Goal: Task Accomplishment & Management: Manage account settings

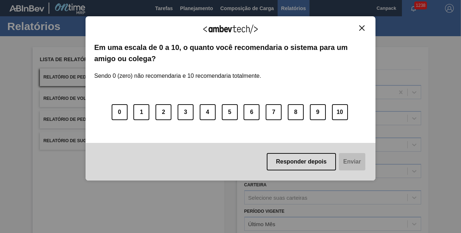
click at [359, 28] on img "Close" at bounding box center [361, 27] width 5 height 5
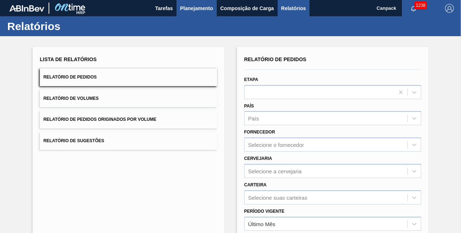
click at [207, 11] on span "Planejamento" at bounding box center [196, 8] width 33 height 9
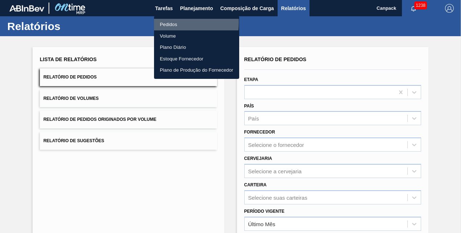
click at [167, 22] on li "Pedidos" at bounding box center [196, 25] width 85 height 12
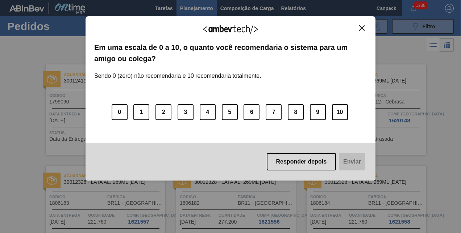
click at [361, 25] on img "Close" at bounding box center [361, 27] width 5 height 5
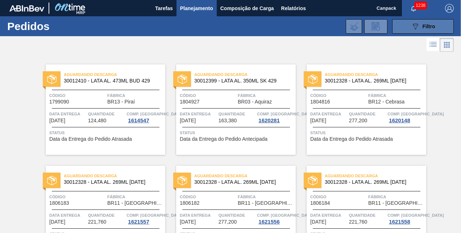
click at [408, 32] on button "089F7B8B-B2A5-4AFE-B5C0-19BA573D28AC Filtro" at bounding box center [423, 26] width 62 height 14
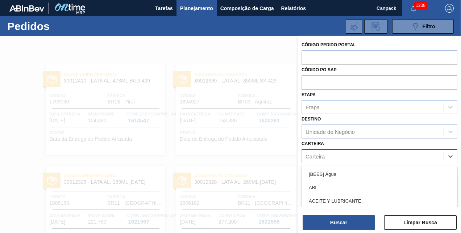
click at [338, 154] on div "Carteira" at bounding box center [373, 156] width 142 height 11
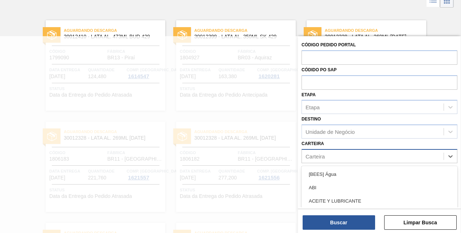
scroll to position [44, 0]
type input "[GEOGRAPHIC_DATA]"
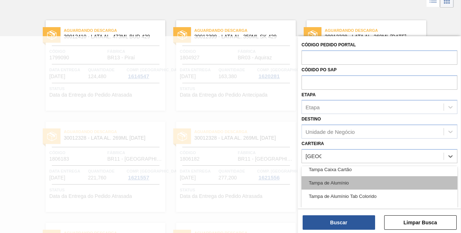
scroll to position [19, 0]
click at [340, 183] on div "Tampa de Alumínio" at bounding box center [379, 182] width 156 height 13
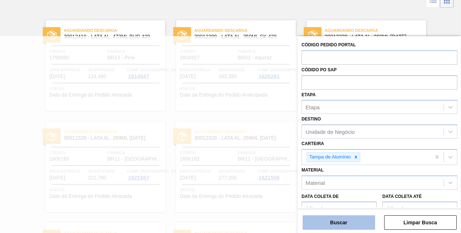
click at [335, 226] on button "Buscar" at bounding box center [338, 222] width 72 height 14
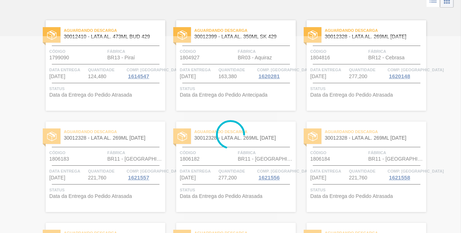
scroll to position [0, 0]
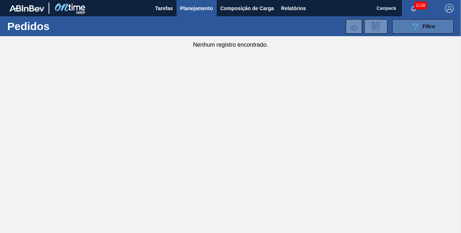
click at [424, 24] on span "Filtro" at bounding box center [428, 27] width 13 height 6
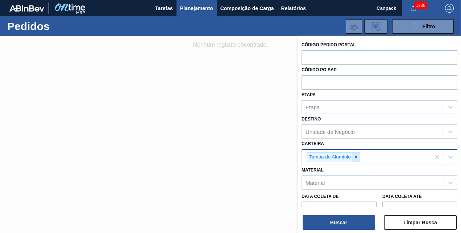
click at [356, 157] on icon at bounding box center [355, 157] width 5 height 5
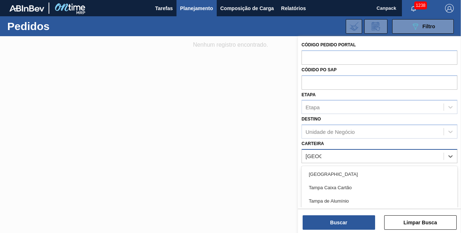
type input "tampa d"
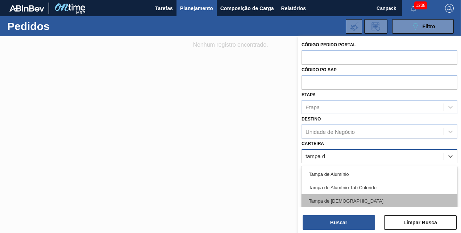
click at [342, 200] on div "Tampa de [DEMOGRAPHIC_DATA]" at bounding box center [379, 200] width 156 height 13
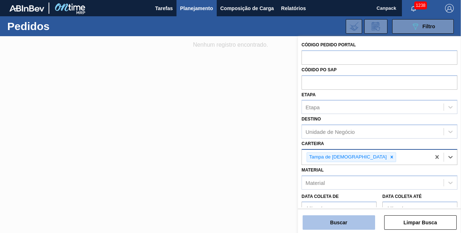
click at [342, 220] on button "Buscar" at bounding box center [338, 222] width 72 height 14
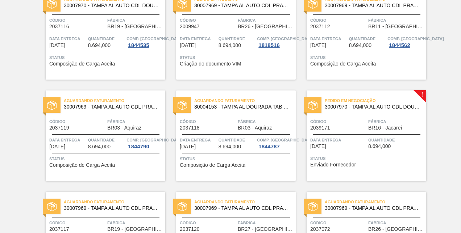
scroll to position [481, 0]
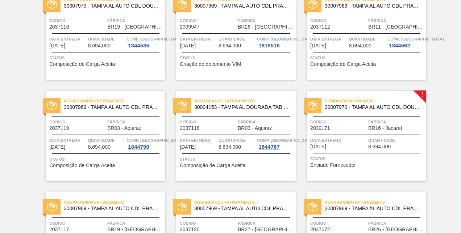
click at [335, 122] on span "Código" at bounding box center [338, 121] width 56 height 7
